Goal: Task Accomplishment & Management: Manage account settings

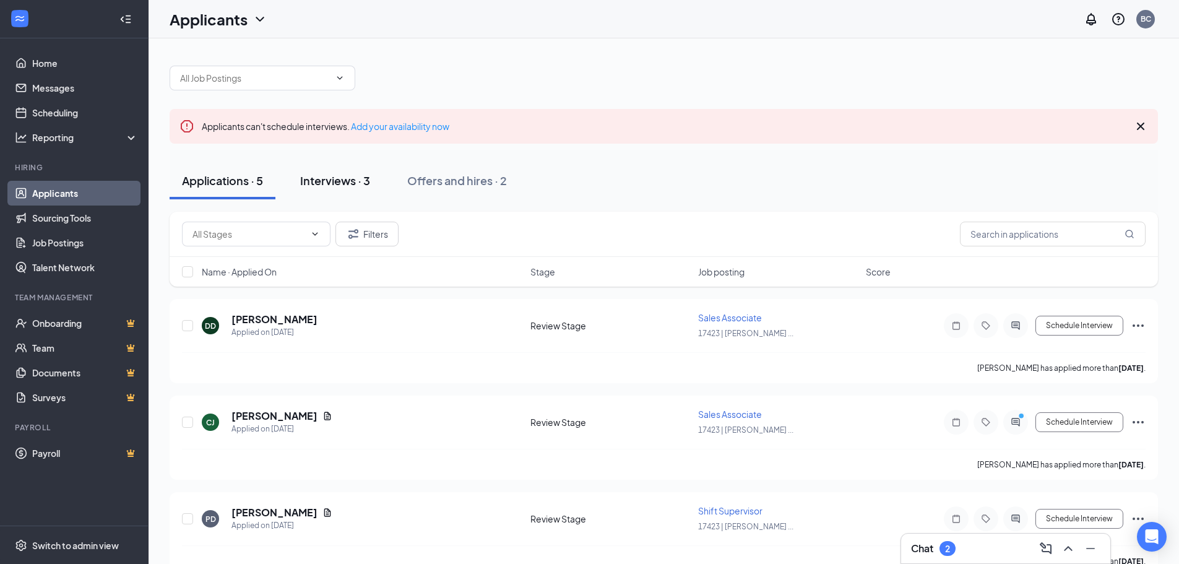
click at [350, 178] on div "Interviews · 3" at bounding box center [335, 180] width 70 height 15
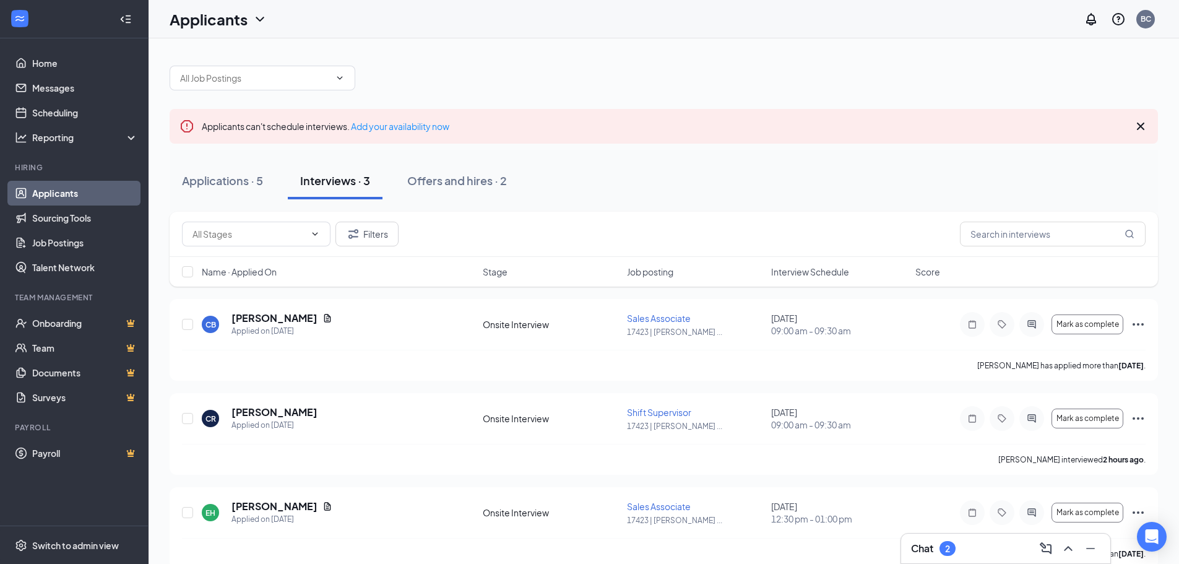
click at [981, 545] on div "Chat 2" at bounding box center [1005, 549] width 189 height 20
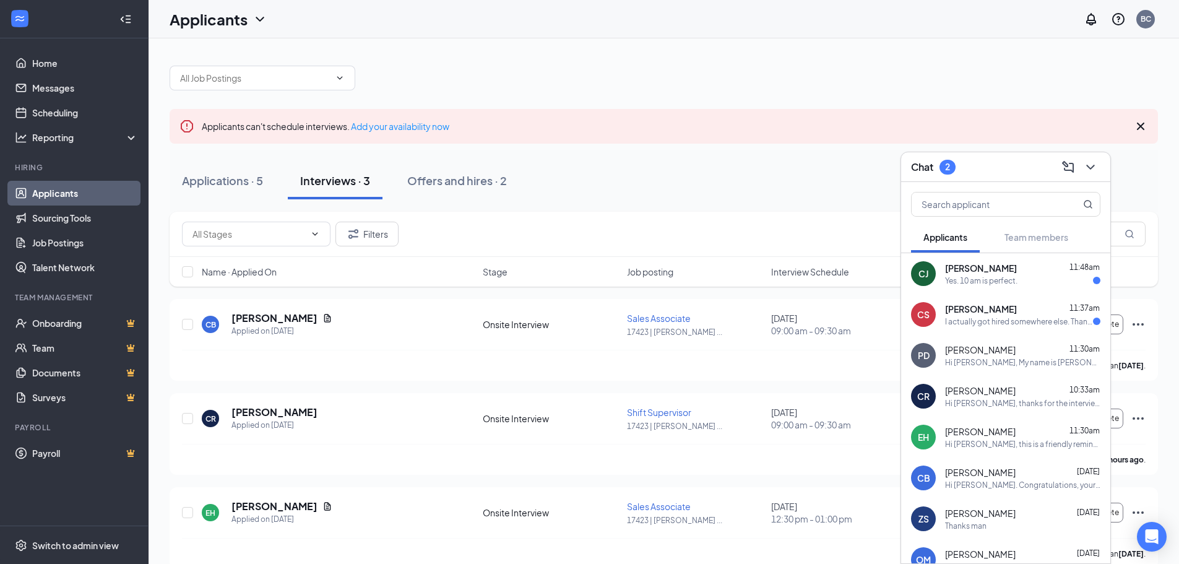
click at [982, 262] on span "[PERSON_NAME]" at bounding box center [981, 268] width 72 height 12
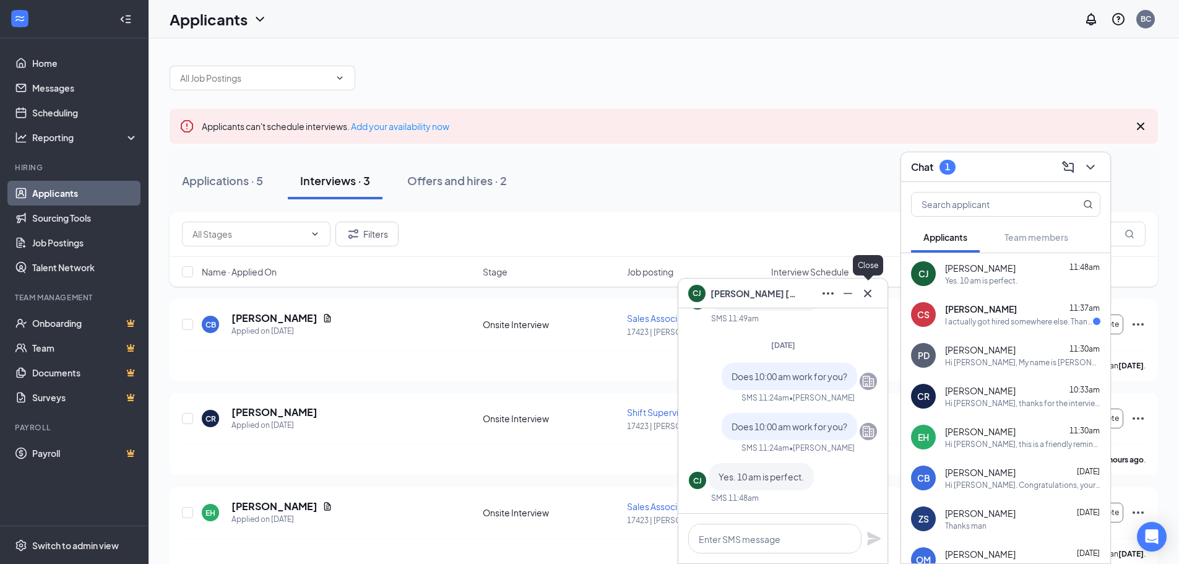
click at [867, 293] on icon "Cross" at bounding box center [868, 293] width 15 height 15
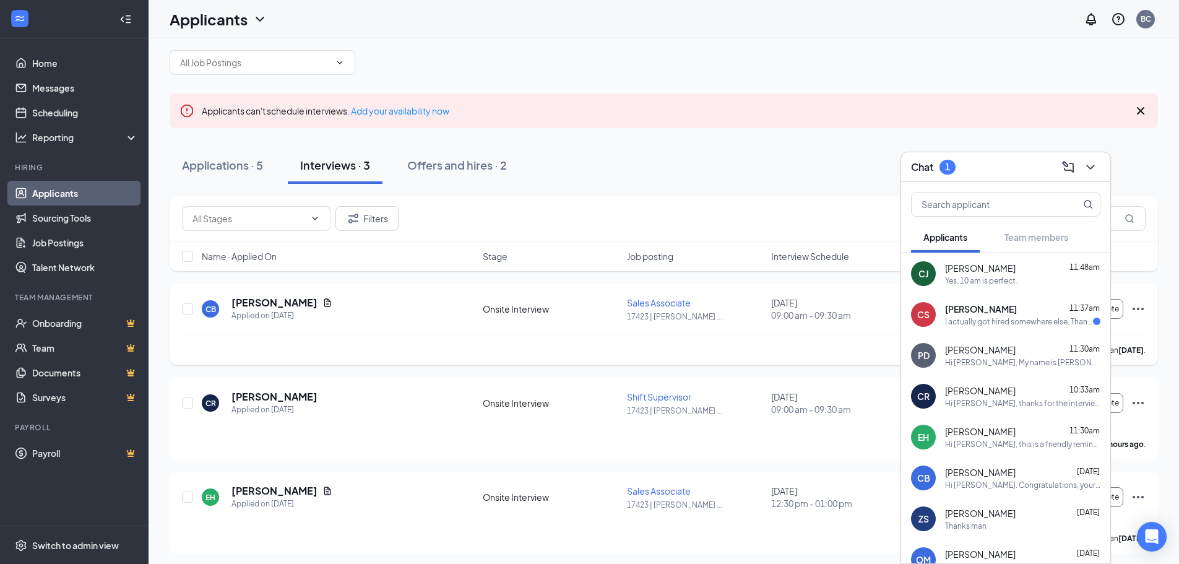
scroll to position [20, 0]
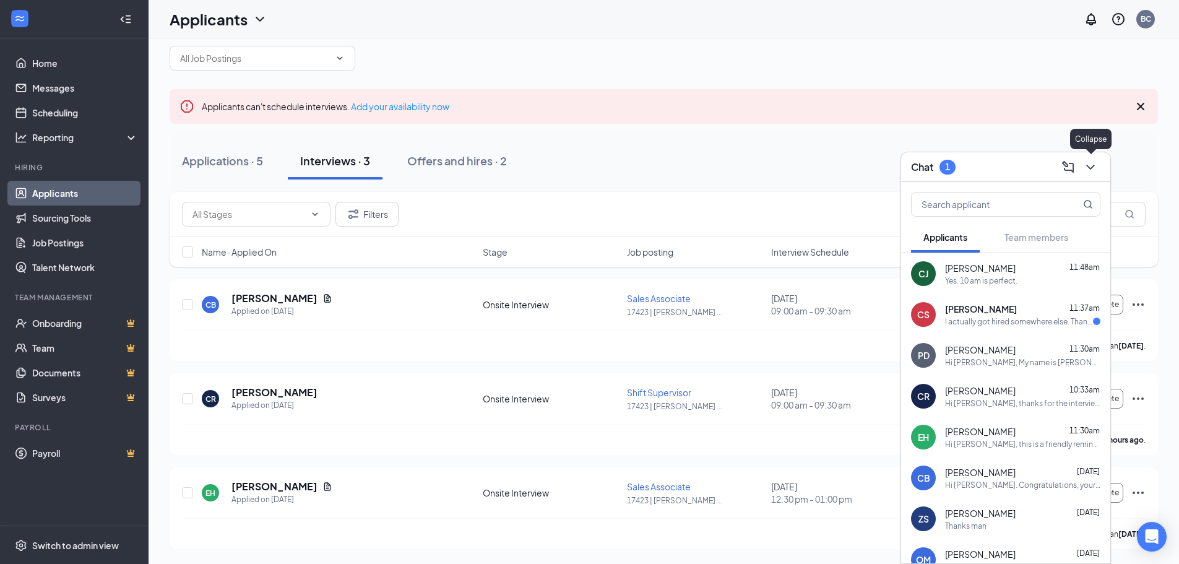
click at [1094, 175] on button at bounding box center [1091, 167] width 20 height 20
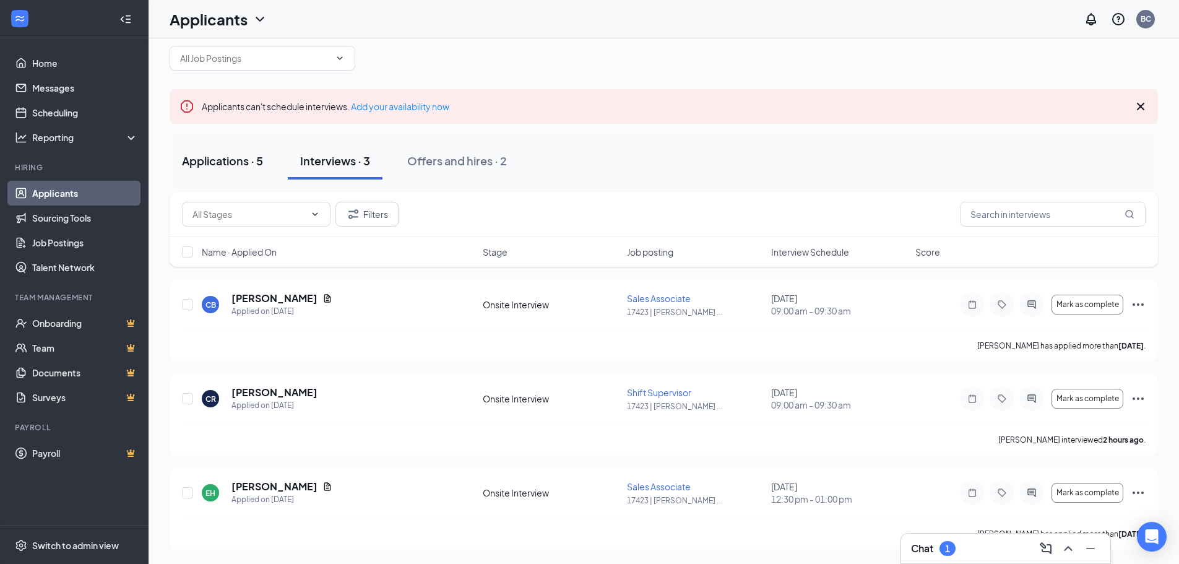
click at [199, 150] on button "Applications · 5" at bounding box center [223, 160] width 106 height 37
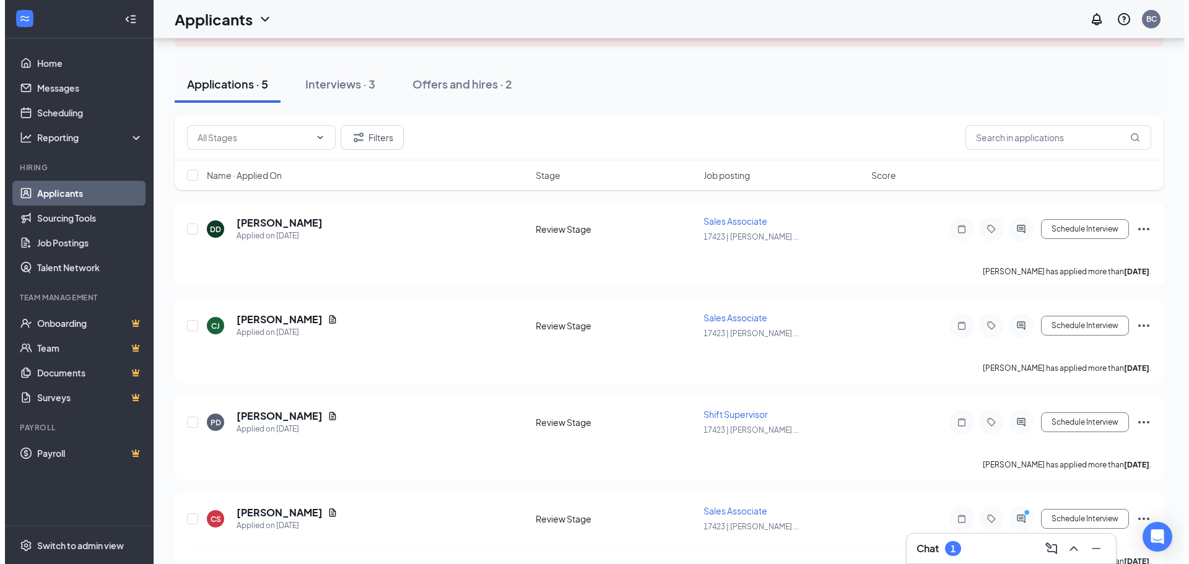
scroll to position [35, 0]
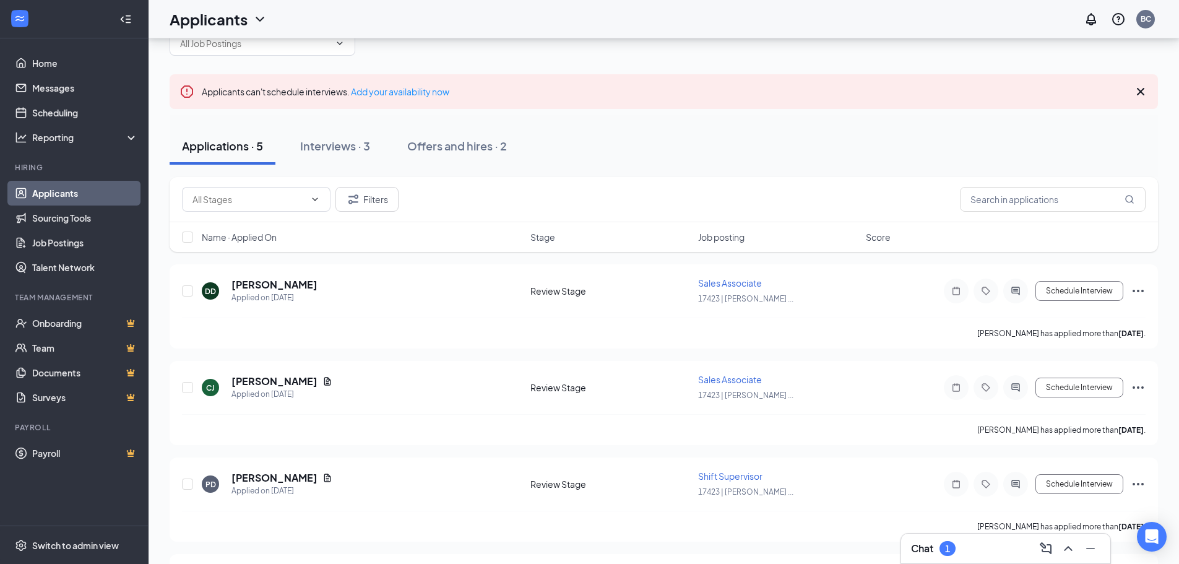
click at [979, 549] on div "Chat 1" at bounding box center [1005, 549] width 189 height 20
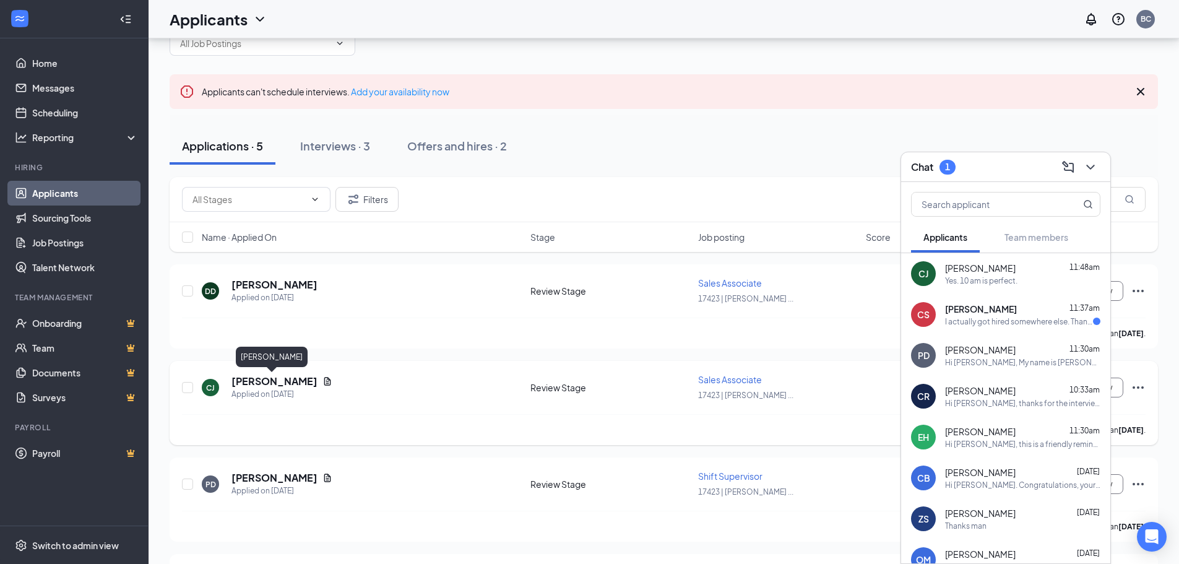
click at [258, 382] on h5 "[PERSON_NAME]" at bounding box center [275, 382] width 86 height 14
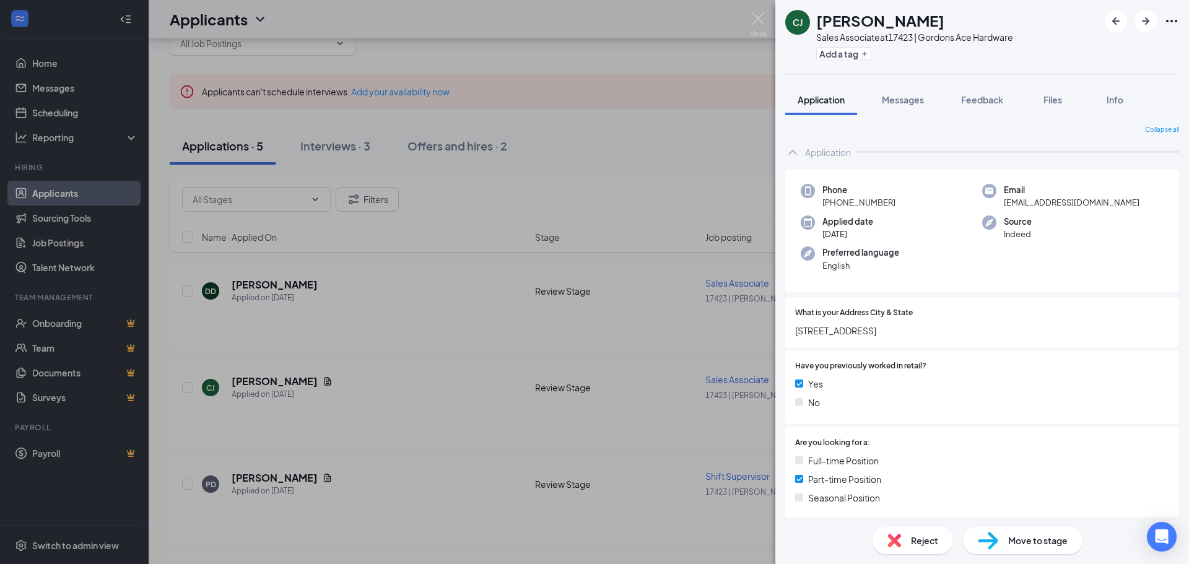
click at [1022, 535] on span "Move to stage" at bounding box center [1037, 541] width 59 height 14
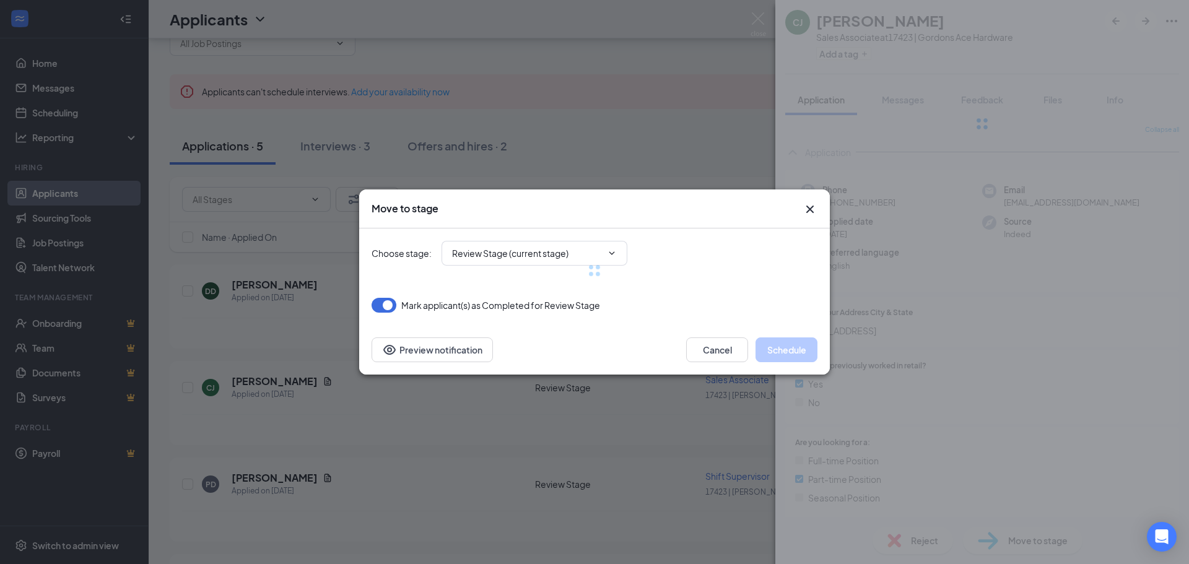
type input "Onsite Interview (next stage)"
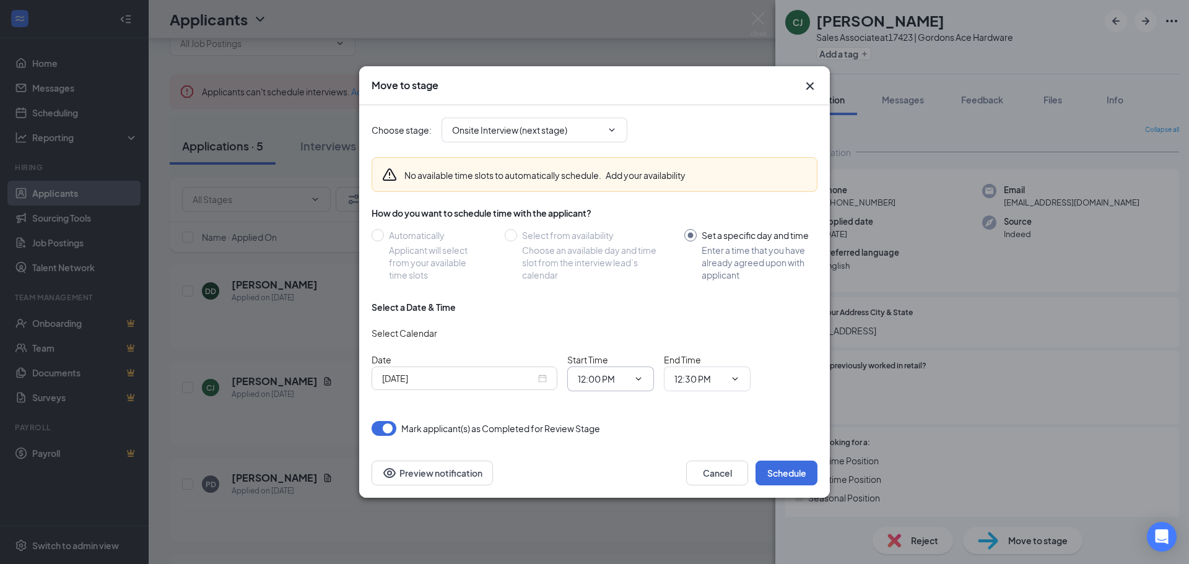
click at [589, 371] on span "12:00 PM" at bounding box center [610, 379] width 87 height 25
click at [499, 384] on input "[DATE]" at bounding box center [459, 378] width 154 height 14
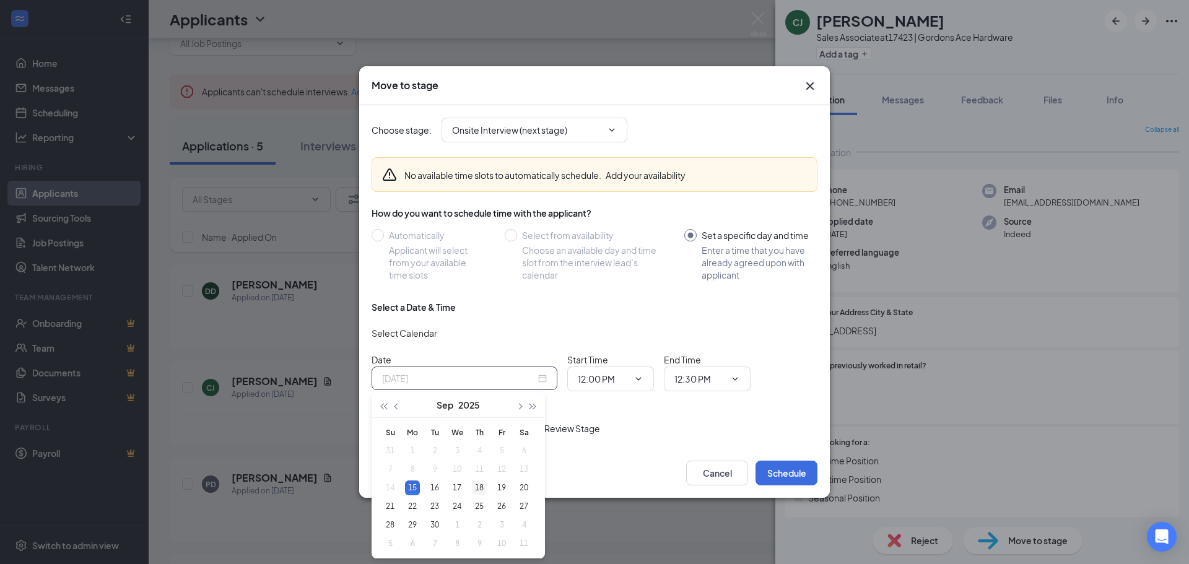
type input "[DATE]"
click at [482, 493] on div "18" at bounding box center [479, 487] width 15 height 15
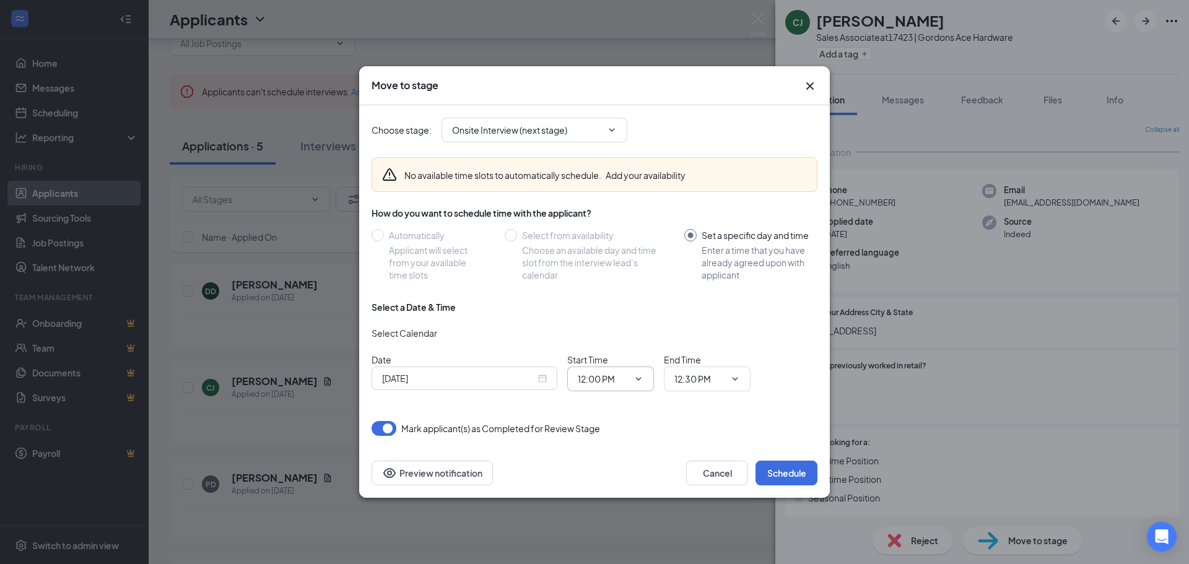
click at [633, 381] on icon "ChevronDown" at bounding box center [638, 379] width 10 height 10
click at [651, 376] on span "12:00 PM" at bounding box center [610, 379] width 87 height 25
click at [645, 379] on span "12:00 PM" at bounding box center [610, 379] width 87 height 25
click at [604, 380] on input "12:00 PM" at bounding box center [603, 379] width 51 height 14
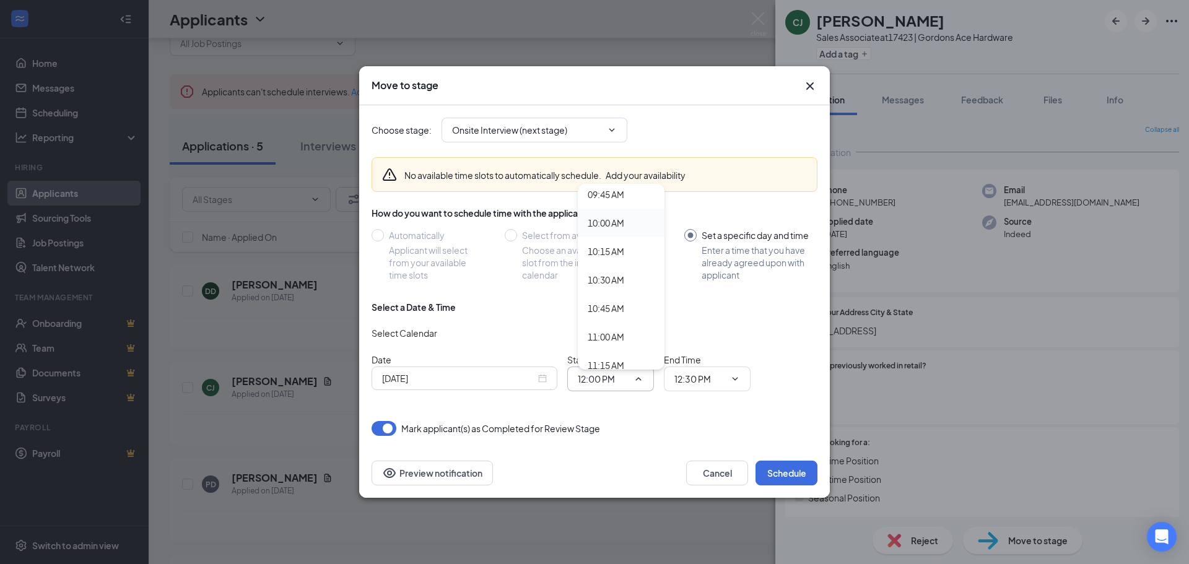
click at [612, 217] on div "10:00 AM" at bounding box center [606, 223] width 37 height 14
type input "10:00 AM"
click at [687, 385] on input "12:30 PM" at bounding box center [699, 379] width 51 height 14
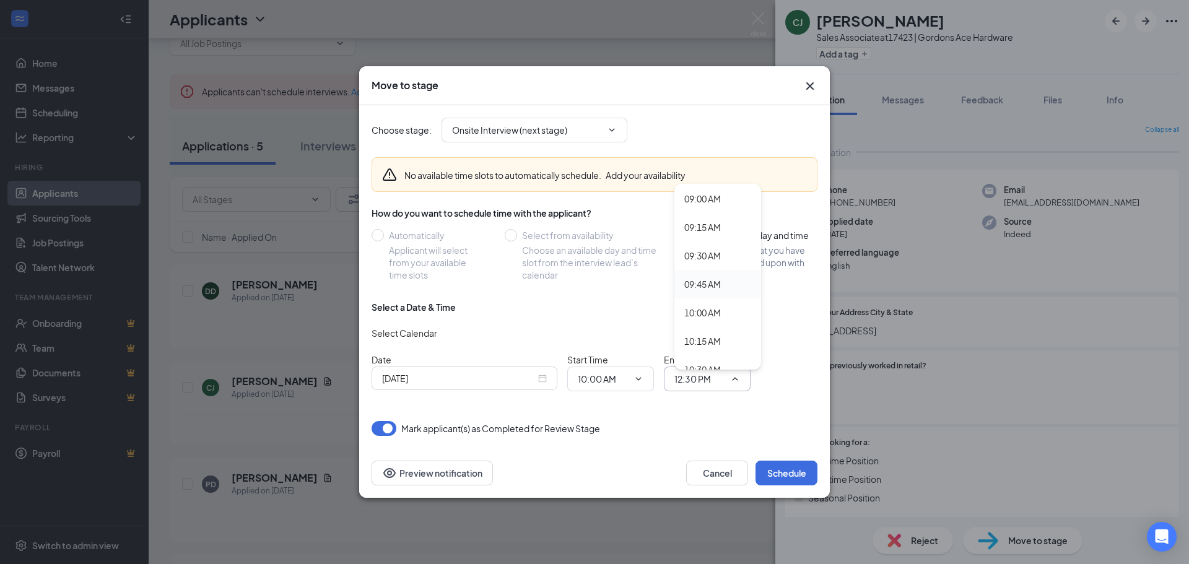
scroll to position [1052, 0]
click at [716, 344] on div "10:30 AM" at bounding box center [702, 342] width 37 height 14
type input "10:30 AM"
click at [775, 472] on button "Schedule" at bounding box center [786, 473] width 62 height 25
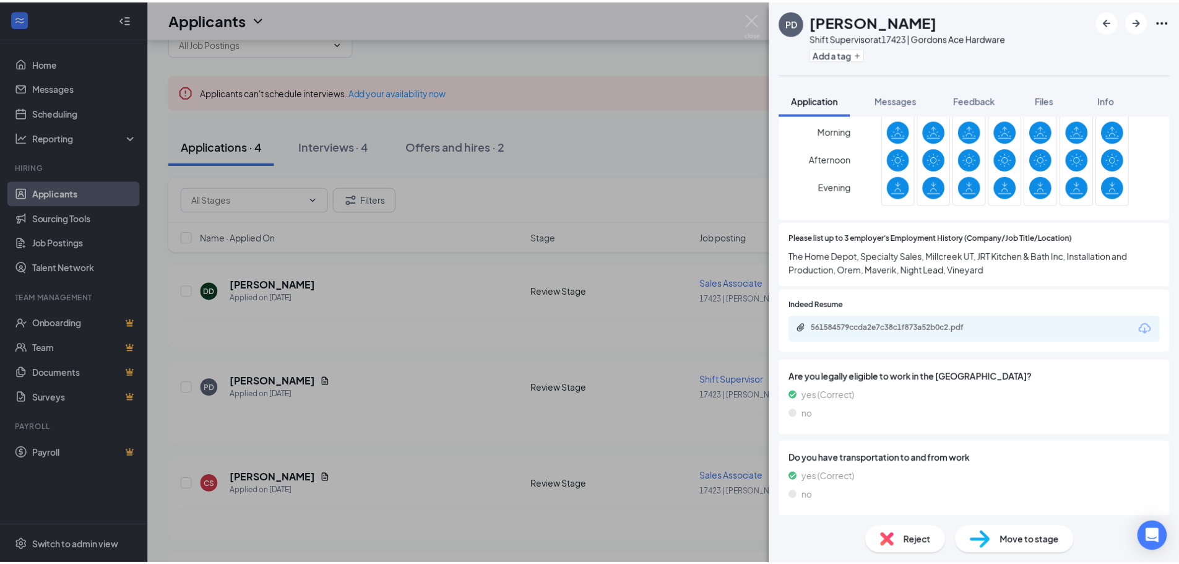
scroll to position [743, 0]
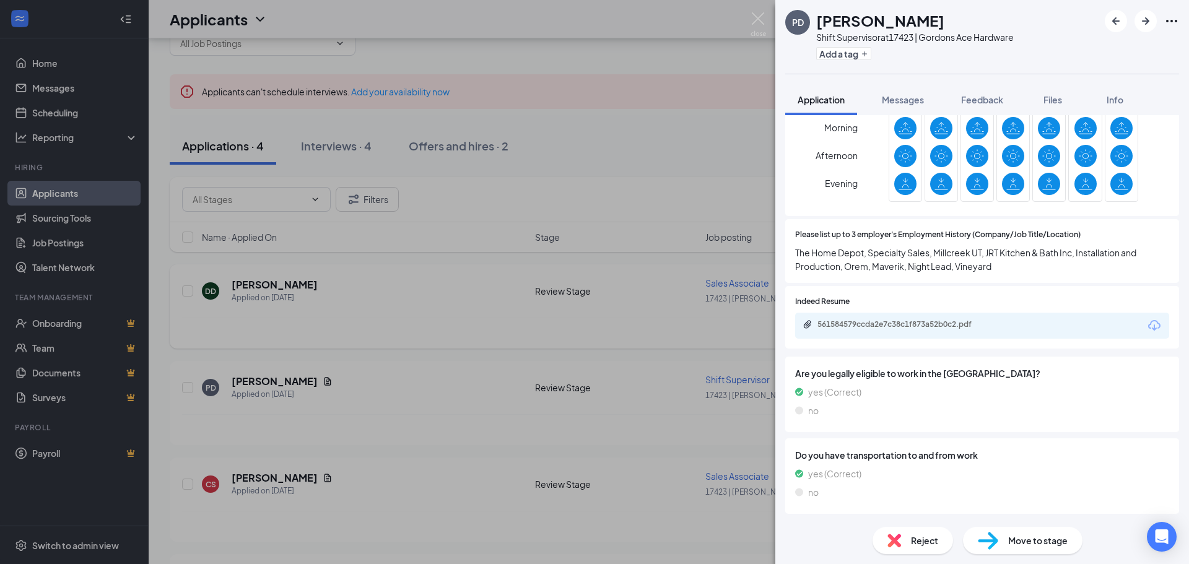
click at [654, 267] on div "PD [PERSON_NAME] Shift Supervisor at 17423 | Gordons Ace Hardware Add a tag App…" at bounding box center [594, 282] width 1189 height 564
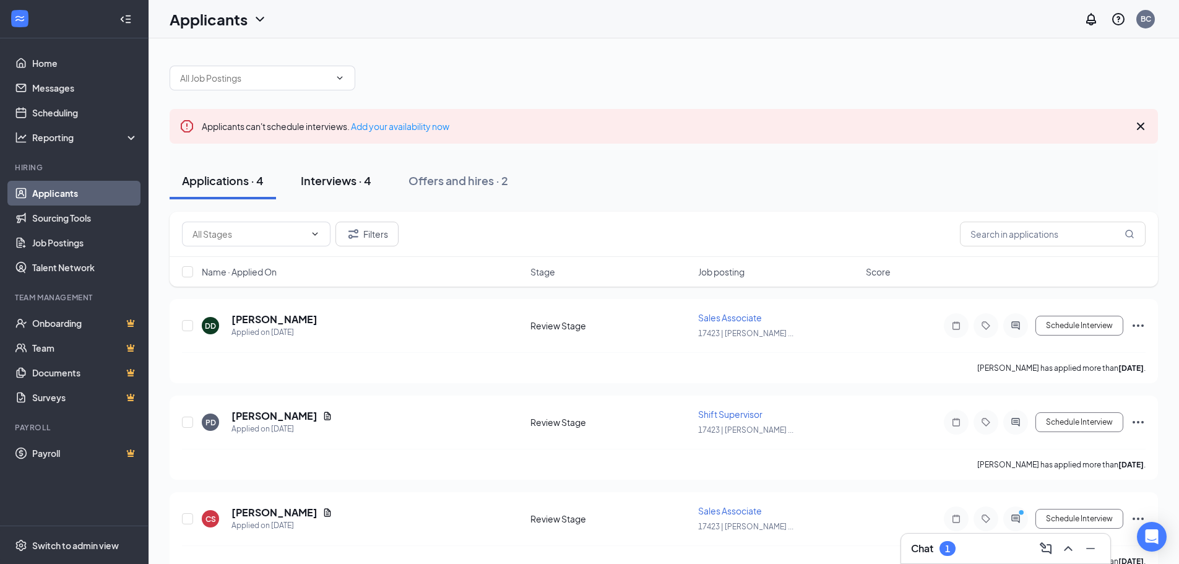
click at [339, 187] on div "Interviews · 4" at bounding box center [336, 180] width 71 height 15
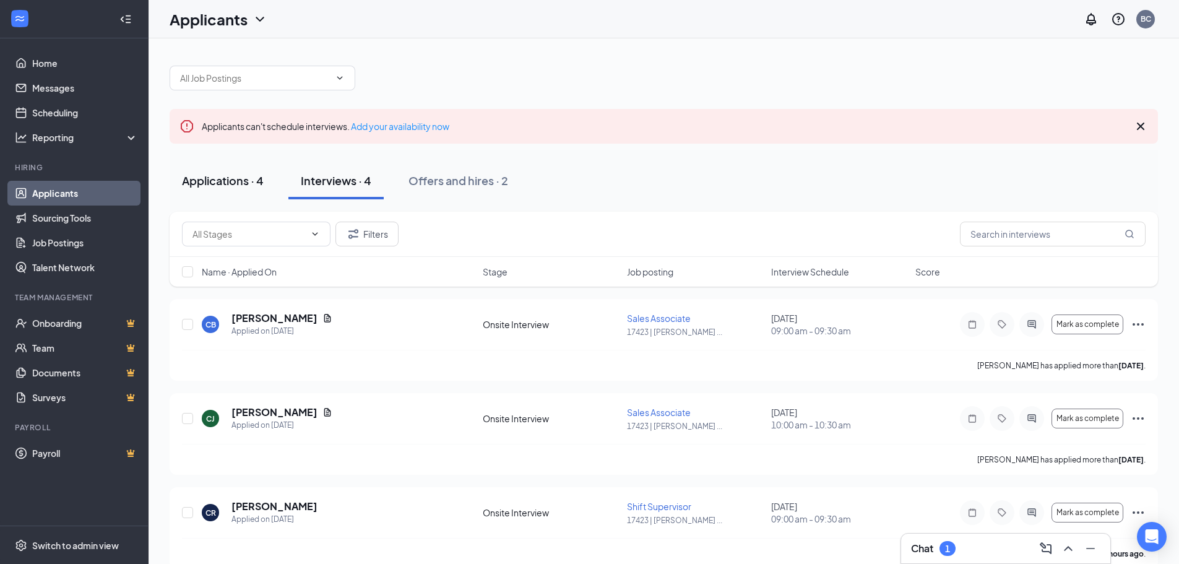
click at [221, 183] on div "Applications · 4" at bounding box center [223, 180] width 82 height 15
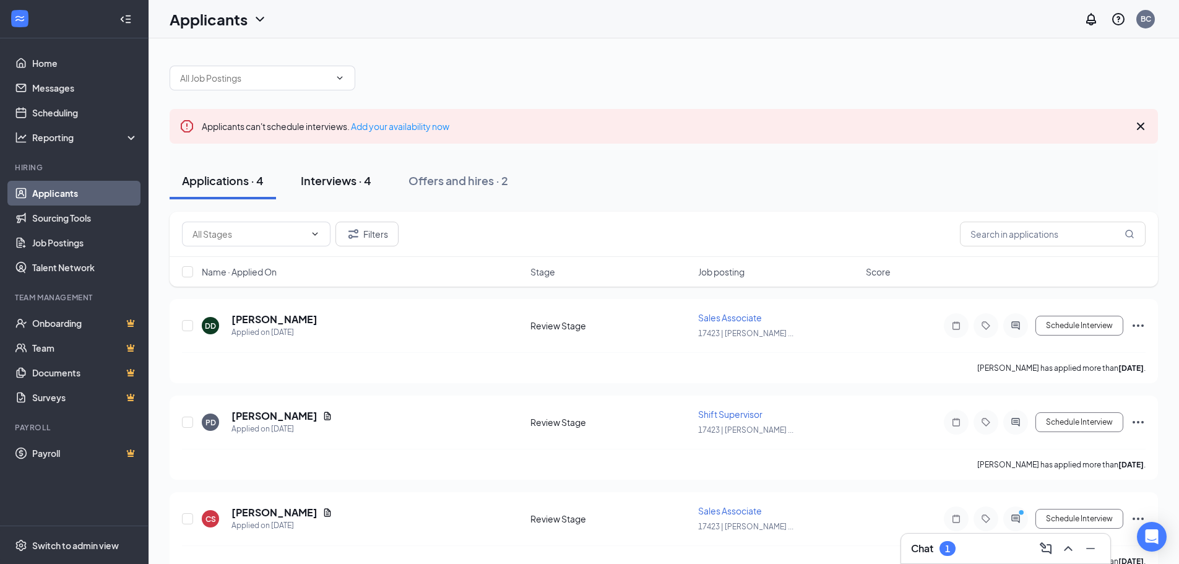
click at [316, 171] on button "Interviews · 4" at bounding box center [335, 180] width 95 height 37
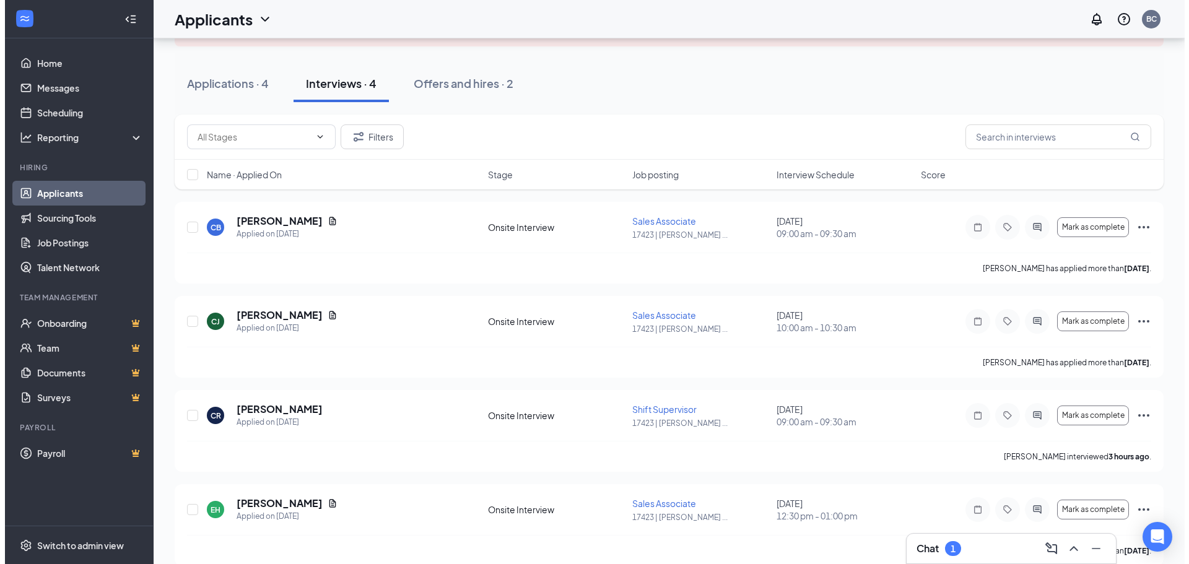
scroll to position [114, 0]
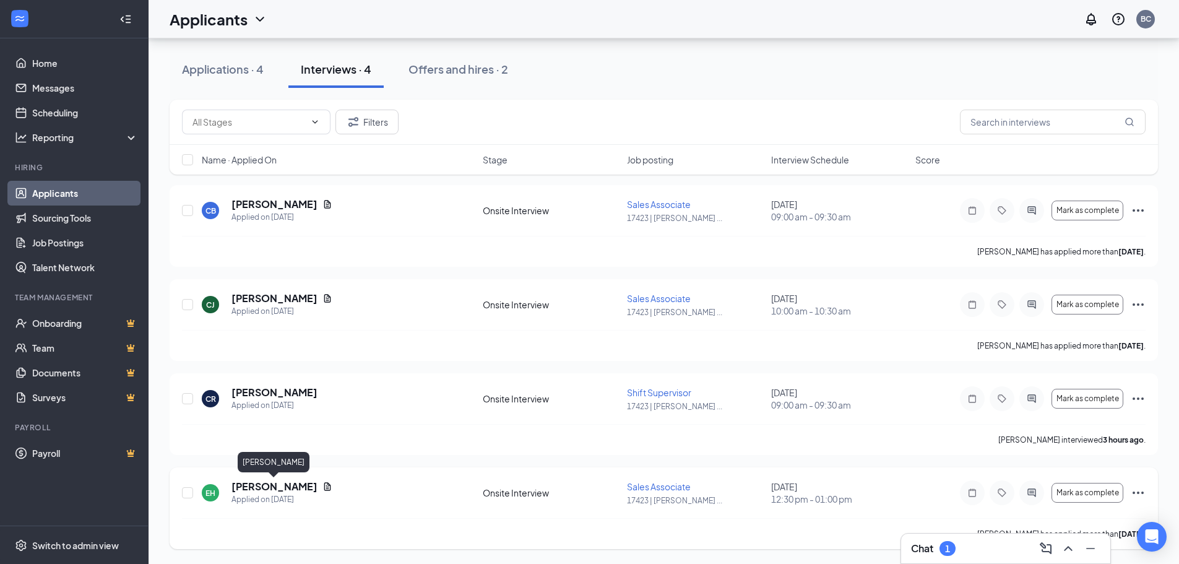
click at [279, 490] on h5 "[PERSON_NAME]" at bounding box center [275, 487] width 86 height 14
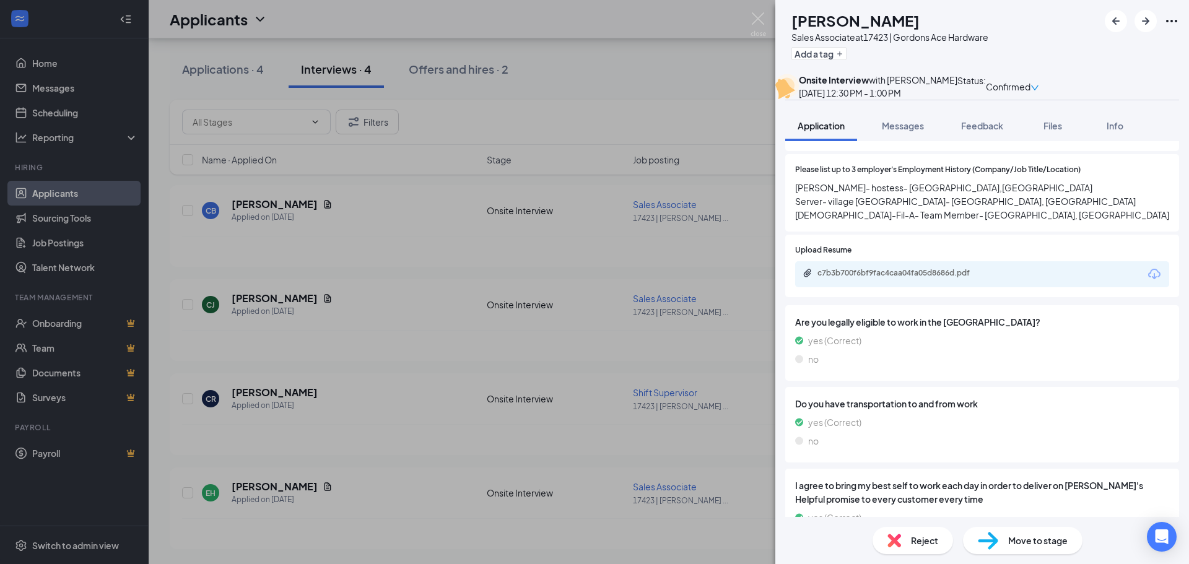
scroll to position [805, 0]
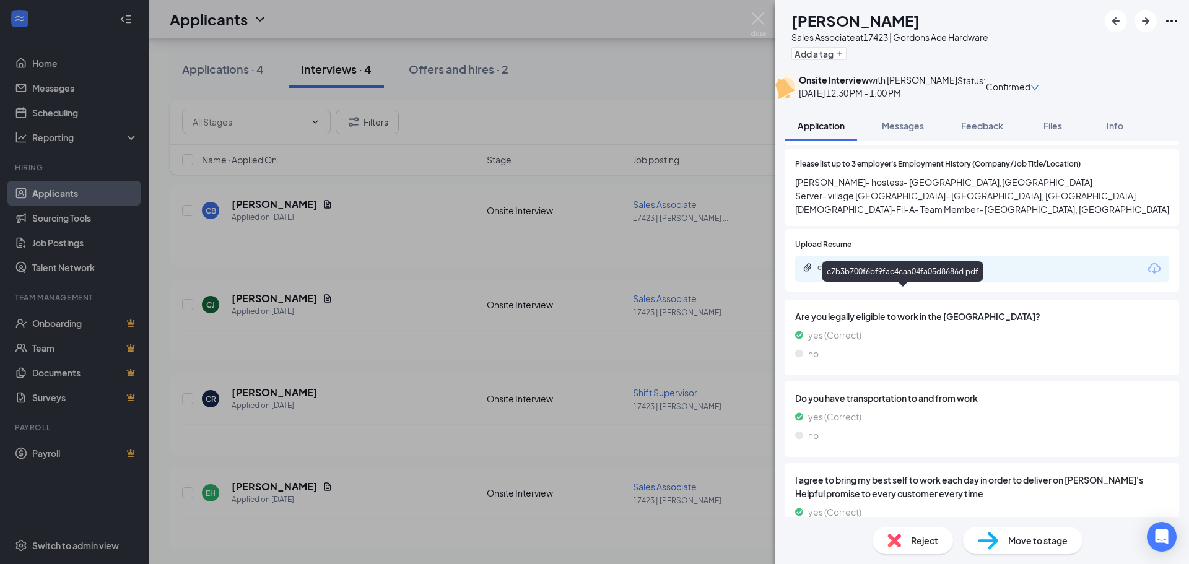
click at [930, 272] on div "c7b3b700f6bf9fac4caa04fa05d8686d.pdf" at bounding box center [903, 267] width 173 height 10
